Goal: Task Accomplishment & Management: Complete application form

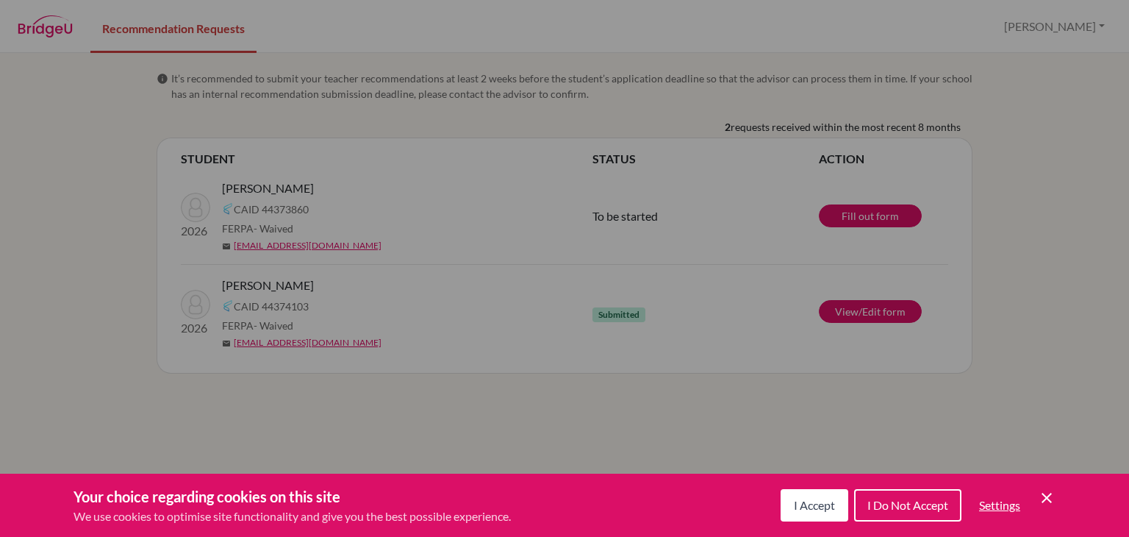
click at [503, 365] on div "Cookie Preferences" at bounding box center [564, 268] width 1129 height 537
click at [800, 506] on span "I Accept" at bounding box center [814, 505] width 41 height 14
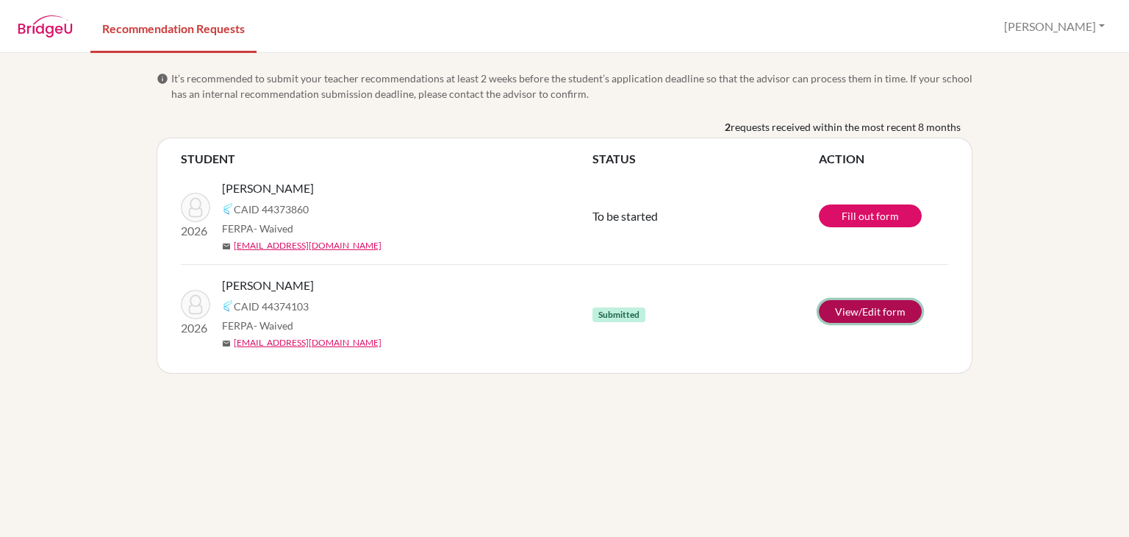
click at [853, 306] on link "View/Edit form" at bounding box center [870, 311] width 103 height 23
click at [876, 214] on link "Fill out form" at bounding box center [870, 215] width 103 height 23
